Goal: Information Seeking & Learning: Learn about a topic

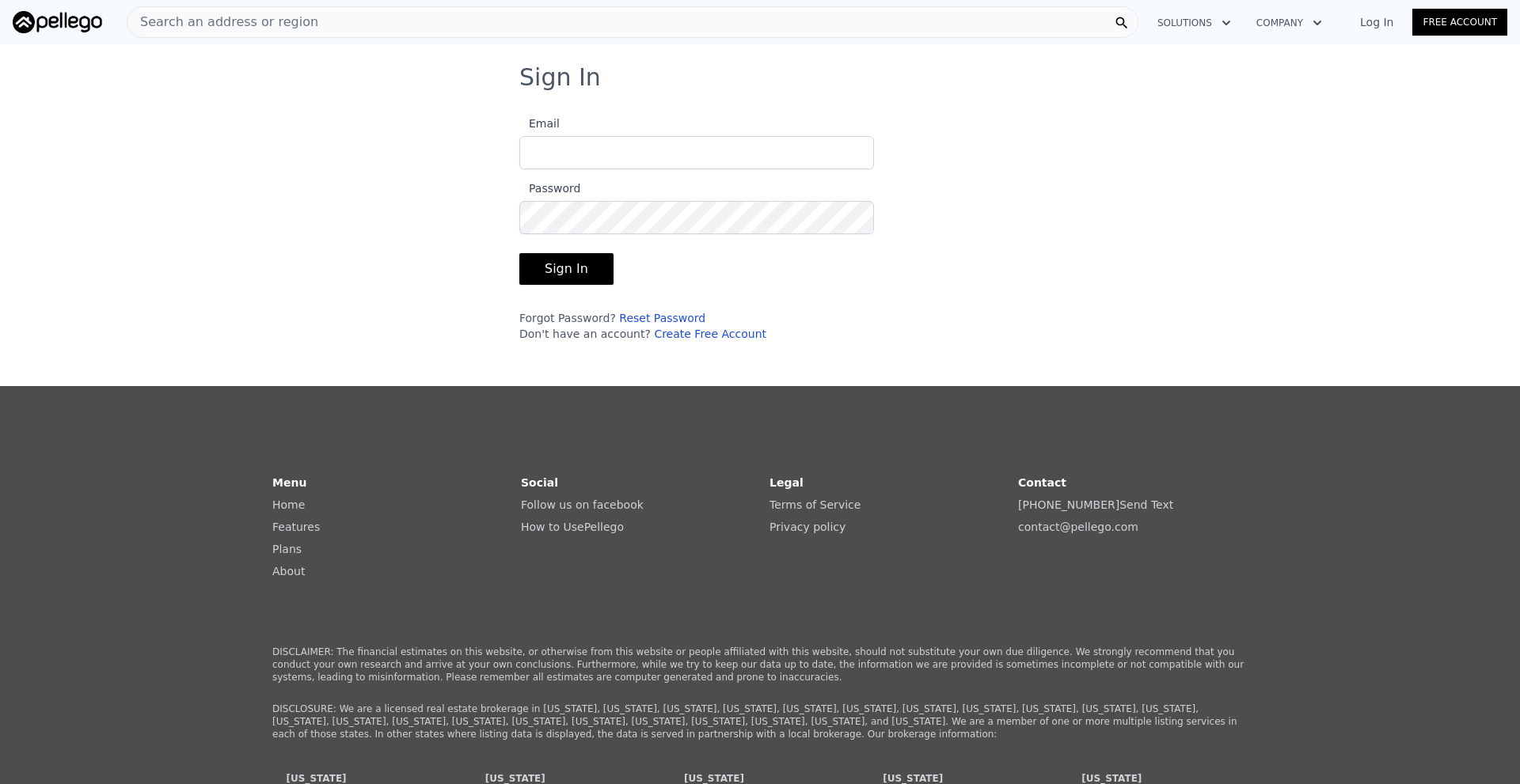
type input "[EMAIL_ADDRESS][DOMAIN_NAME]"
click at [556, 266] on button "Sign In" at bounding box center [566, 268] width 95 height 32
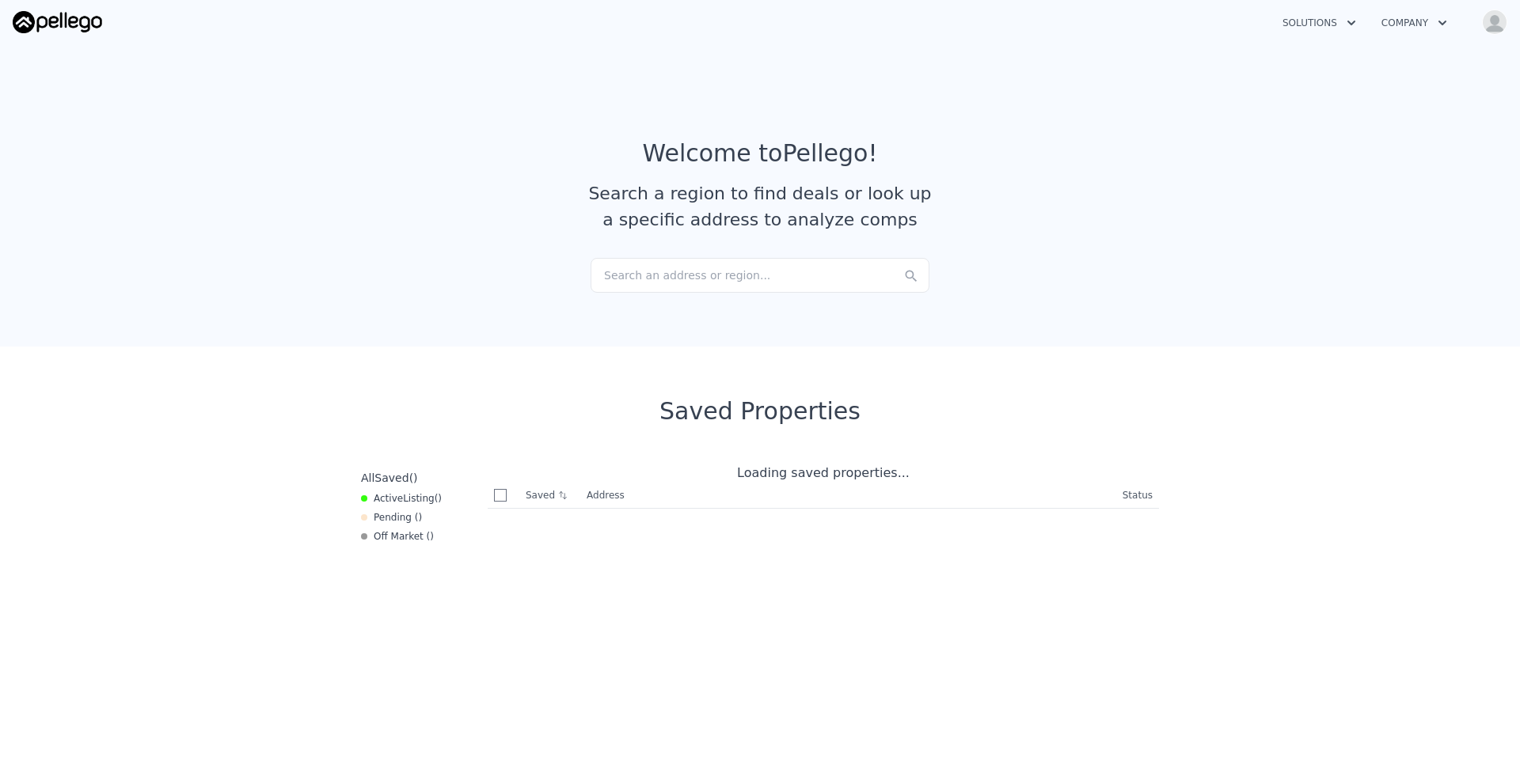
checkbox input "true"
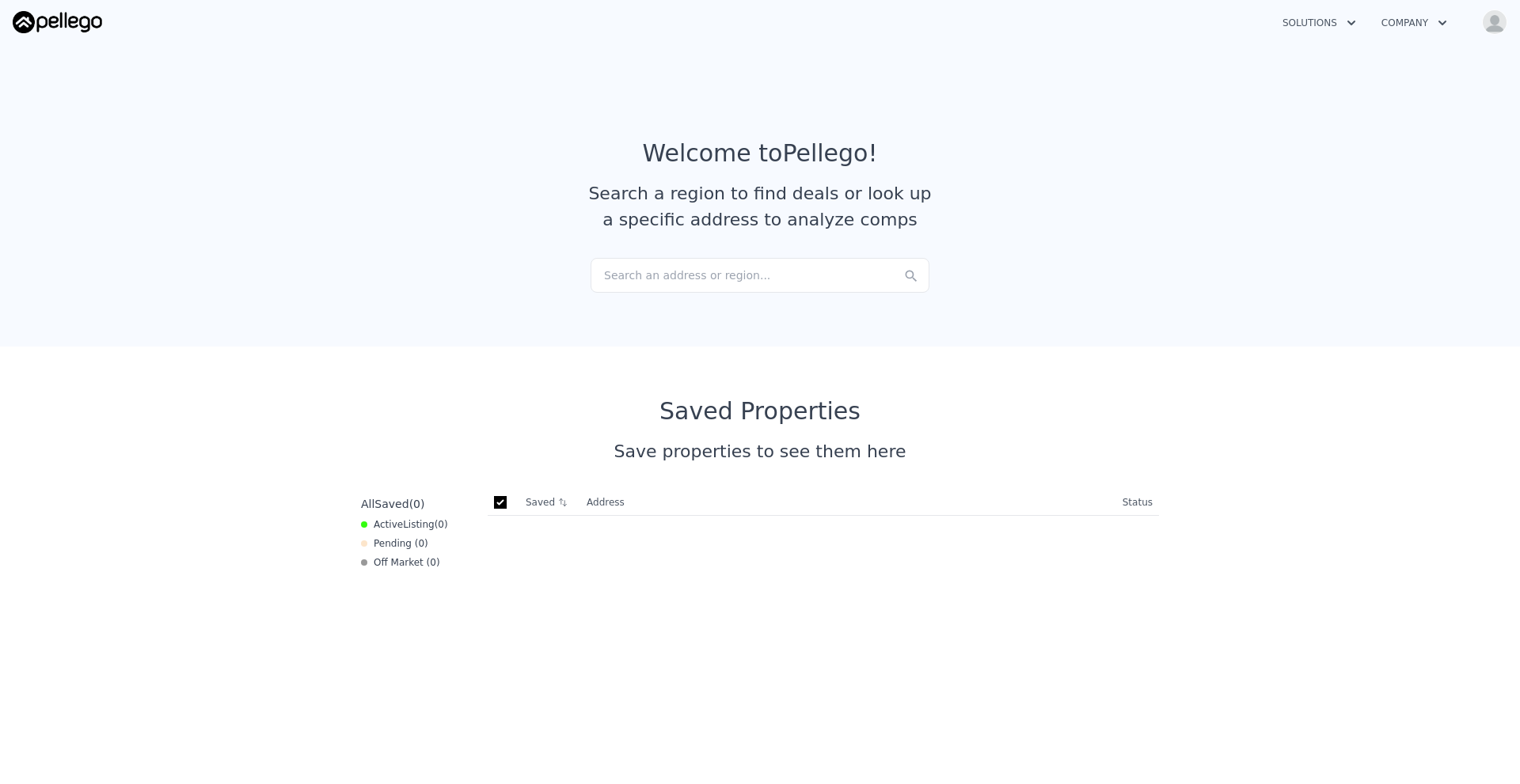
click at [646, 272] on div "Search an address or region..." at bounding box center [760, 275] width 338 height 35
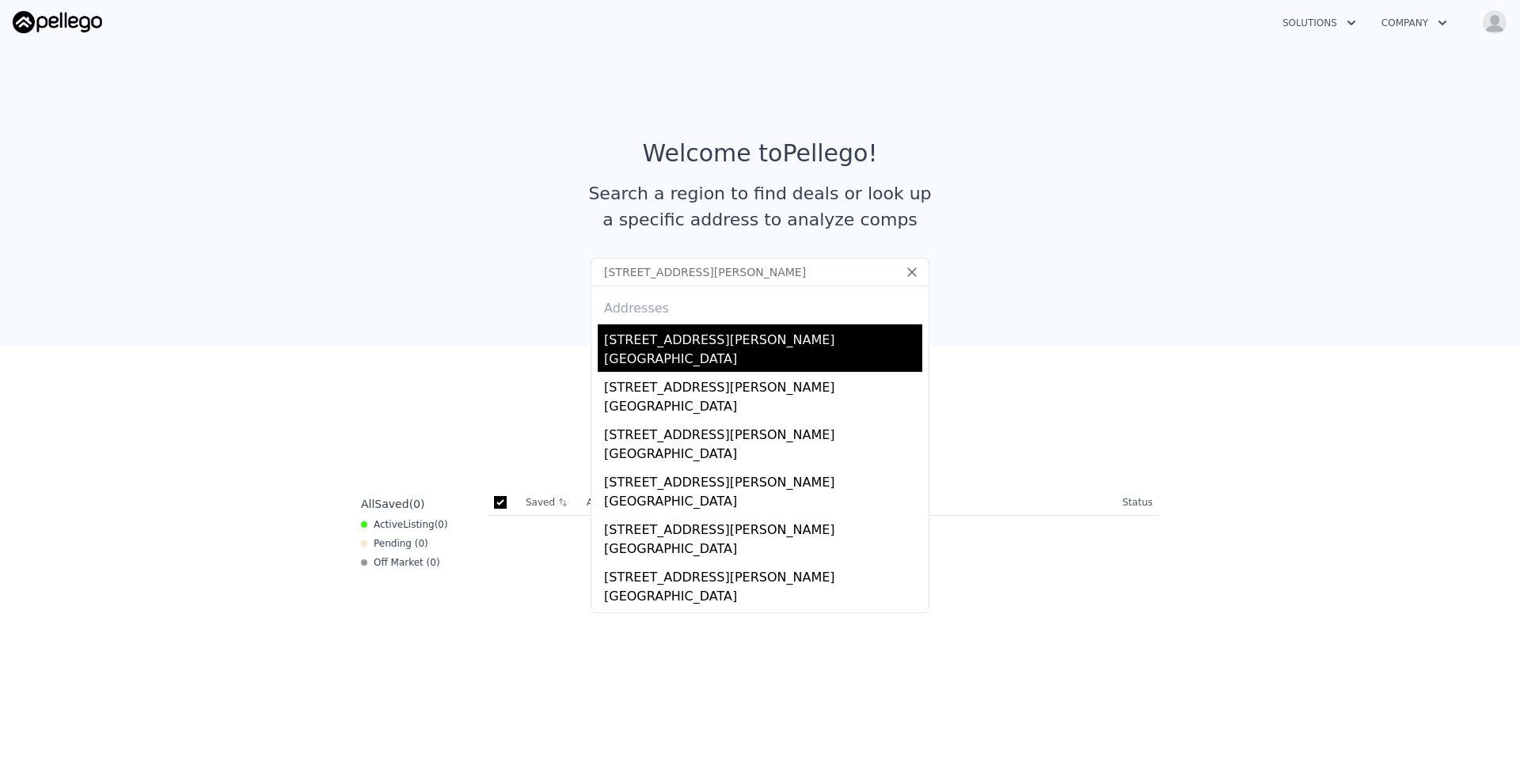
type input "[STREET_ADDRESS][PERSON_NAME]"
click at [639, 359] on div "[GEOGRAPHIC_DATA]" at bounding box center [763, 360] width 318 height 22
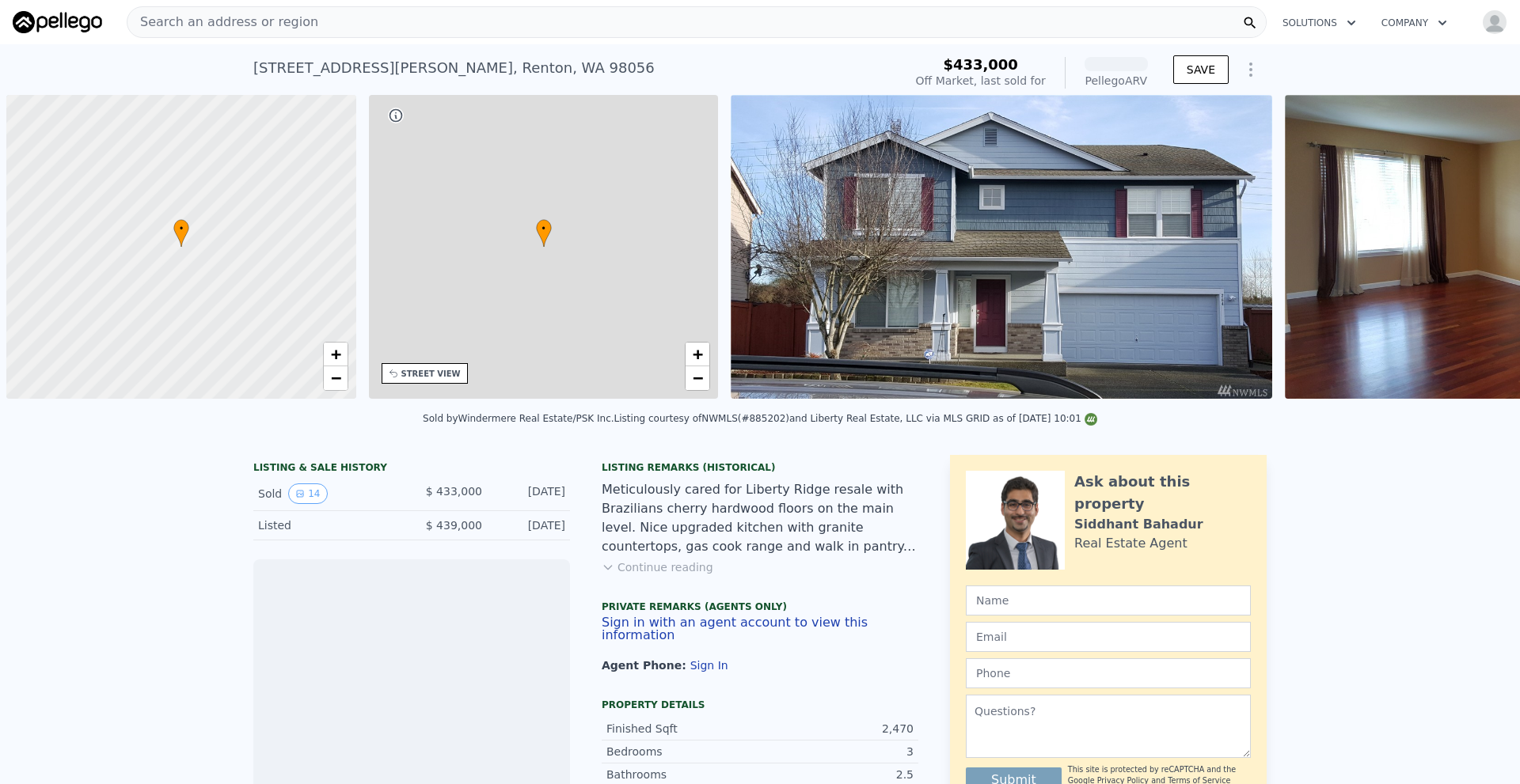
scroll to position [0, 6]
